Goal: Register for event/course

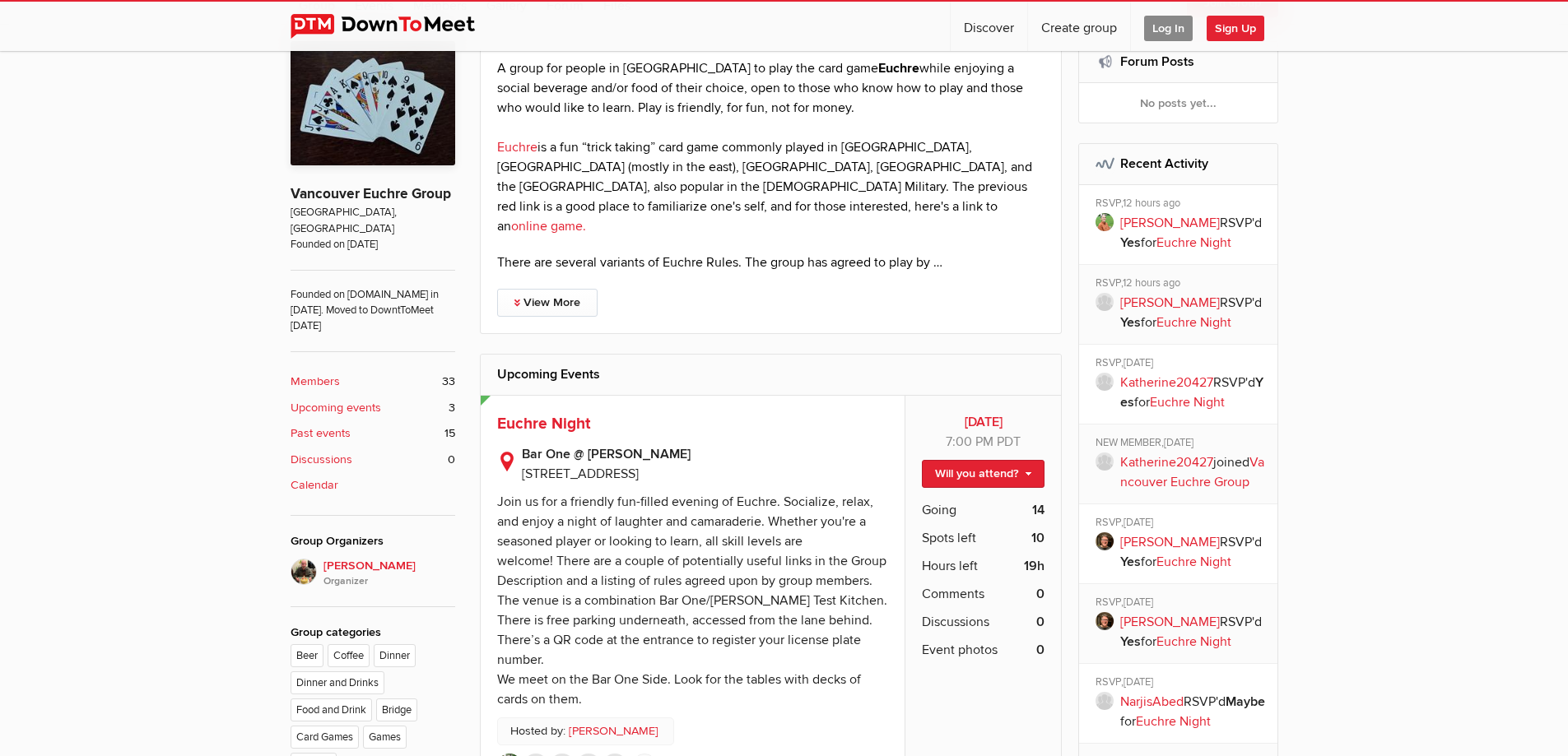
scroll to position [494, 0]
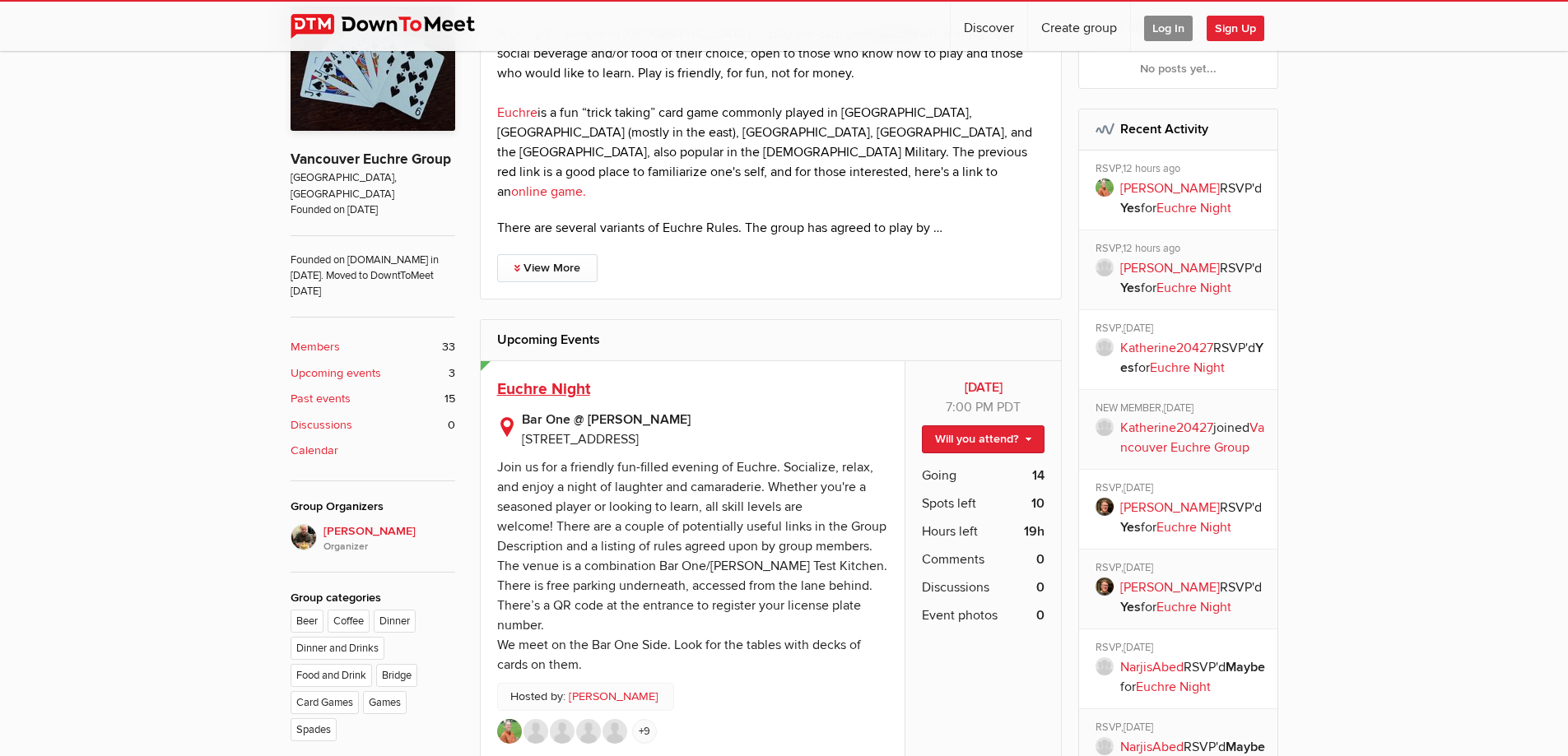
click at [566, 379] on span "Euchre Night" at bounding box center [543, 389] width 93 height 20
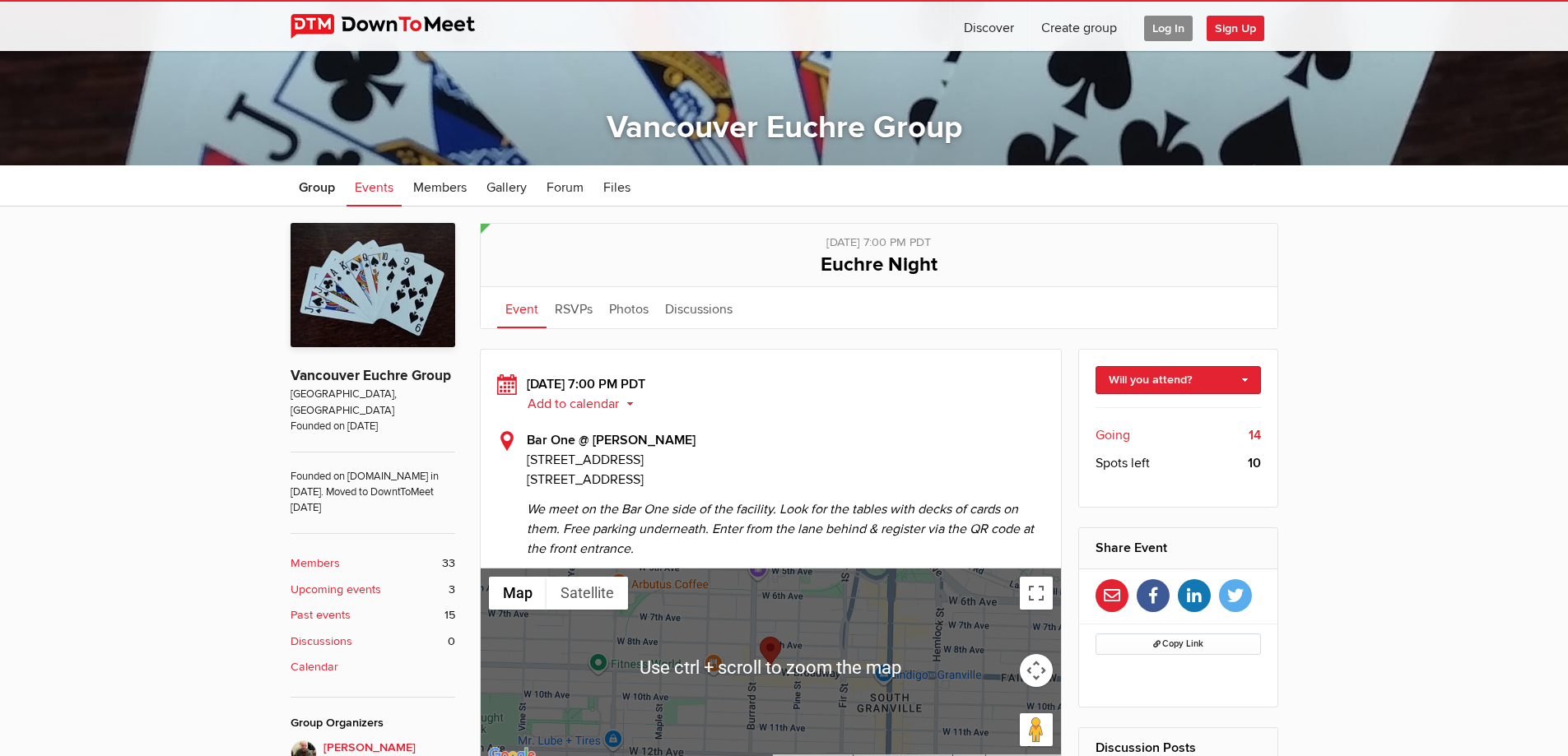
scroll to position [165, 0]
